Goal: Information Seeking & Learning: Check status

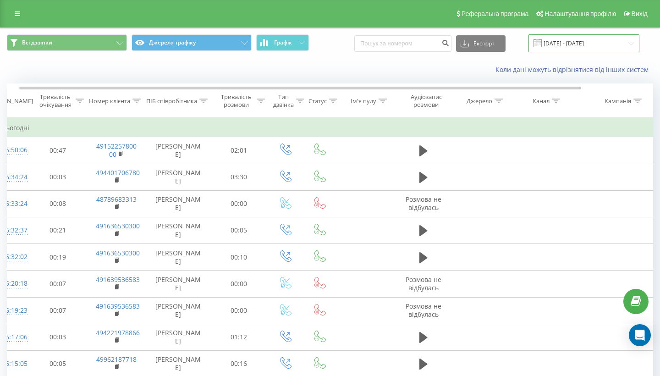
click at [601, 47] on input "[DATE] - [DATE]" at bounding box center [583, 43] width 111 height 18
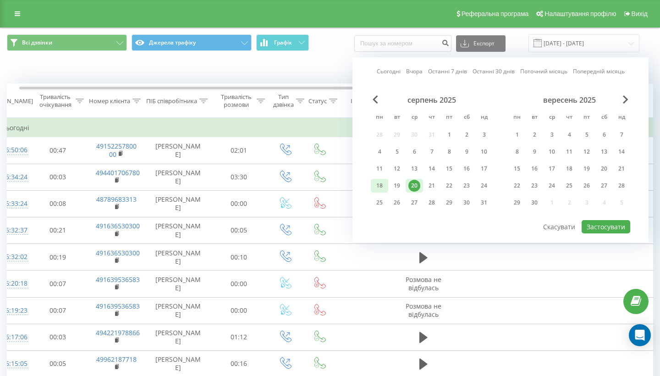
click at [380, 191] on div "18" at bounding box center [379, 186] width 12 height 12
click at [608, 233] on button "Застосувати" at bounding box center [605, 226] width 49 height 13
type input "[DATE] - [DATE]"
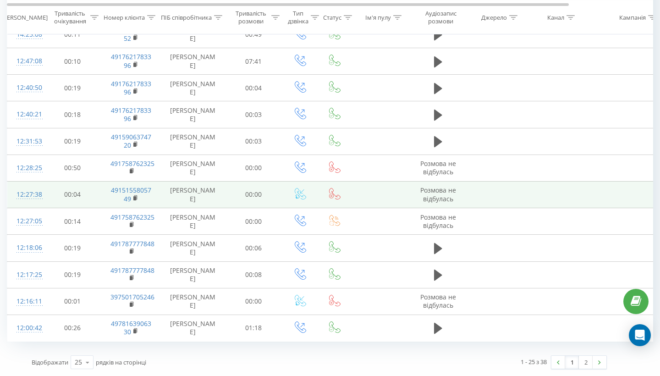
scroll to position [472, 0]
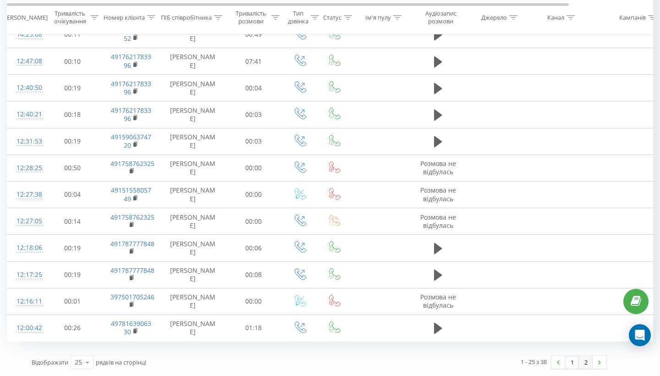
click at [584, 362] on link "2" at bounding box center [586, 361] width 14 height 13
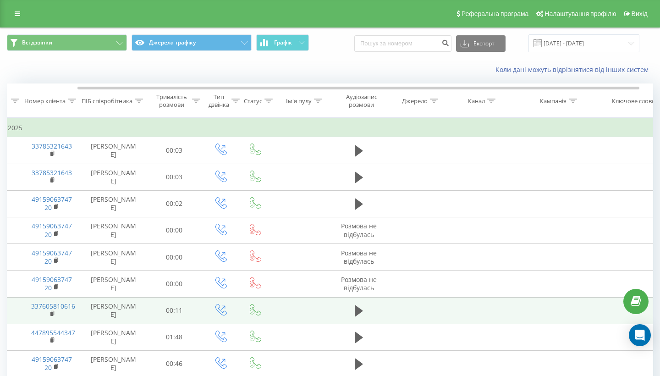
scroll to position [0, 0]
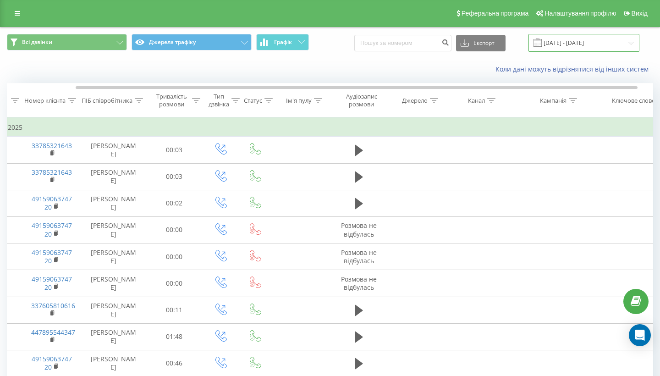
click at [598, 49] on input "[DATE] - [DATE]" at bounding box center [583, 43] width 111 height 18
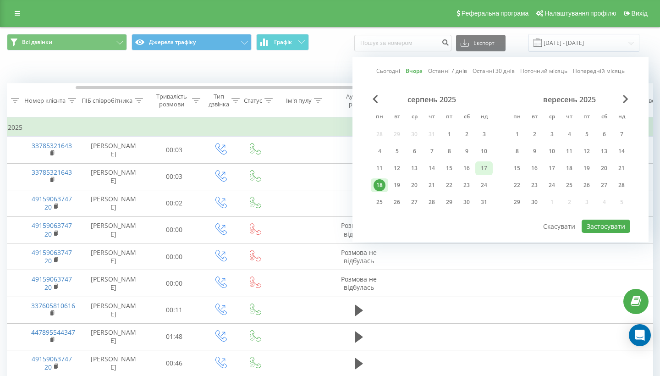
click at [486, 174] on div "17" at bounding box center [484, 168] width 12 height 12
click at [379, 191] on div "18" at bounding box center [379, 185] width 12 height 12
click at [484, 174] on div "17" at bounding box center [484, 168] width 12 height 12
click at [382, 191] on div "18" at bounding box center [379, 185] width 12 height 12
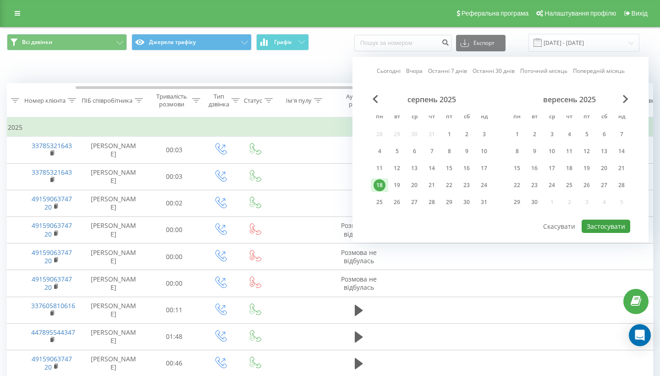
click at [603, 233] on button "Застосувати" at bounding box center [605, 225] width 49 height 13
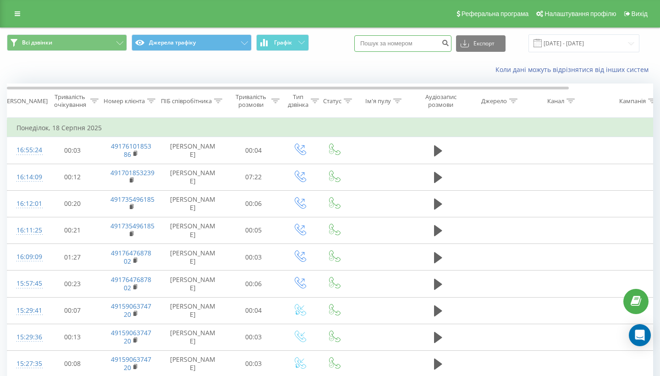
click at [435, 51] on input at bounding box center [402, 43] width 97 height 16
paste input "[PHONE_NUMBER]"
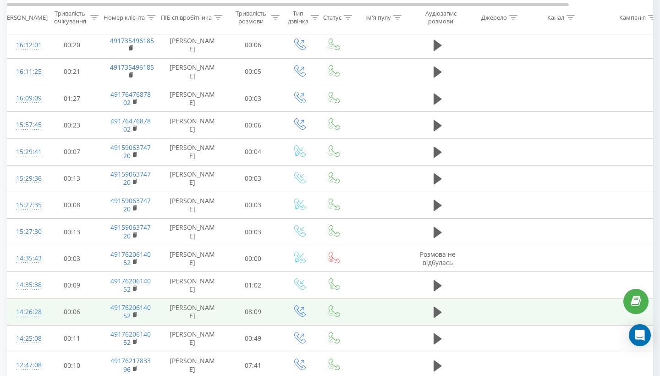
scroll to position [0, 0]
type input "[PHONE_NUMBER]"
click at [437, 317] on icon at bounding box center [437, 311] width 8 height 11
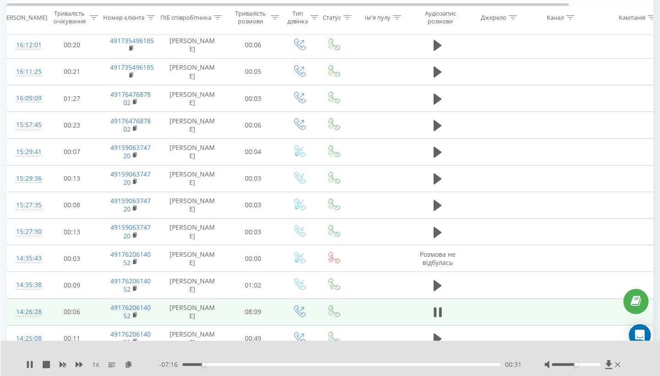
click at [24, 368] on div "1 x - 07:16 00:31 00:31" at bounding box center [330, 357] width 660 height 35
click at [31, 365] on icon at bounding box center [29, 363] width 7 height 7
click at [182, 364] on div "00:00" at bounding box center [182, 364] width 4 height 4
click at [181, 364] on div "00:00" at bounding box center [182, 364] width 4 height 4
click at [29, 364] on icon at bounding box center [29, 363] width 5 height 7
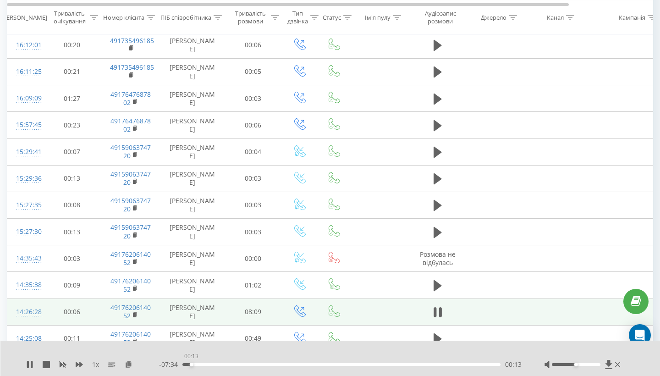
click at [191, 364] on div "00:13" at bounding box center [341, 364] width 318 height 3
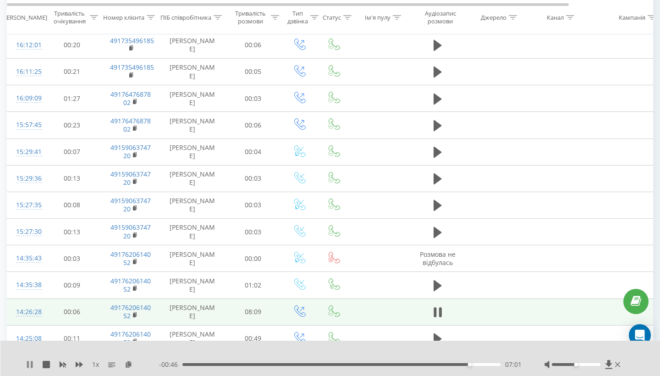
click at [30, 365] on icon at bounding box center [29, 363] width 7 height 7
click at [31, 364] on icon at bounding box center [29, 363] width 5 height 7
click at [31, 364] on icon at bounding box center [29, 363] width 7 height 7
click at [28, 366] on icon at bounding box center [29, 363] width 5 height 7
click at [28, 366] on icon at bounding box center [28, 363] width 2 height 7
